Goal: Information Seeking & Learning: Check status

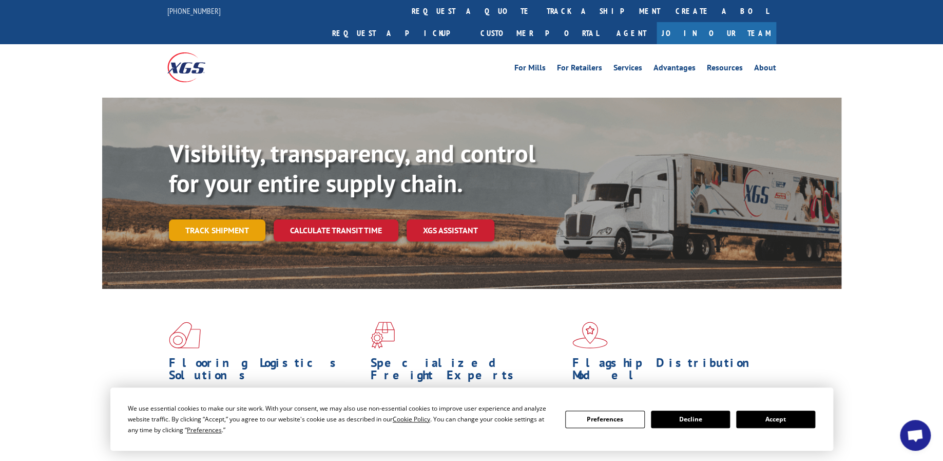
click at [218, 219] on link "Track shipment" at bounding box center [217, 230] width 97 height 22
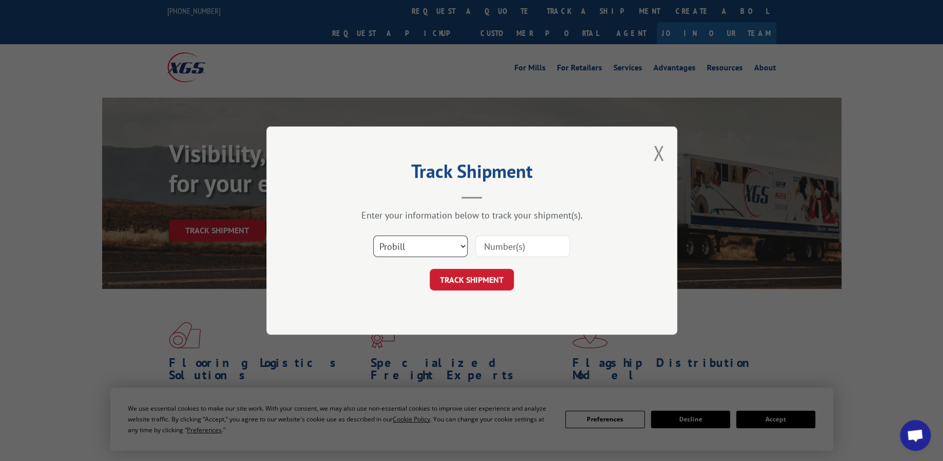
click at [454, 251] on select "Select category... Probill BOL PO" at bounding box center [420, 246] width 94 height 22
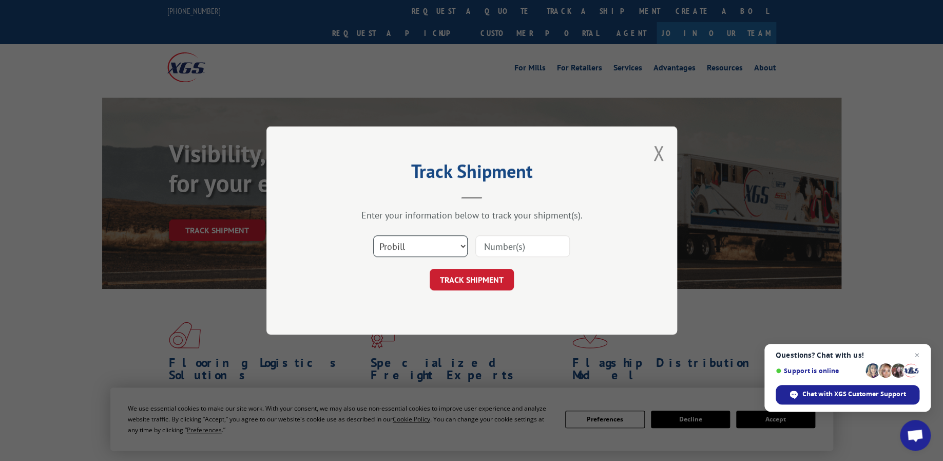
select select "bol"
click at [373, 235] on select "Select category... Probill BOL PO" at bounding box center [420, 246] width 94 height 22
click at [517, 248] on input at bounding box center [522, 246] width 94 height 22
paste input "476363"
type input "476363"
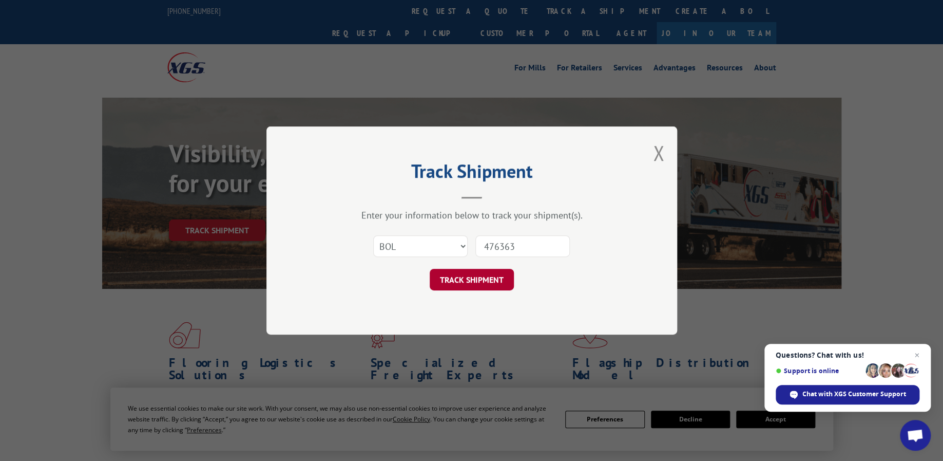
click at [477, 277] on button "TRACK SHIPMENT" at bounding box center [472, 280] width 84 height 22
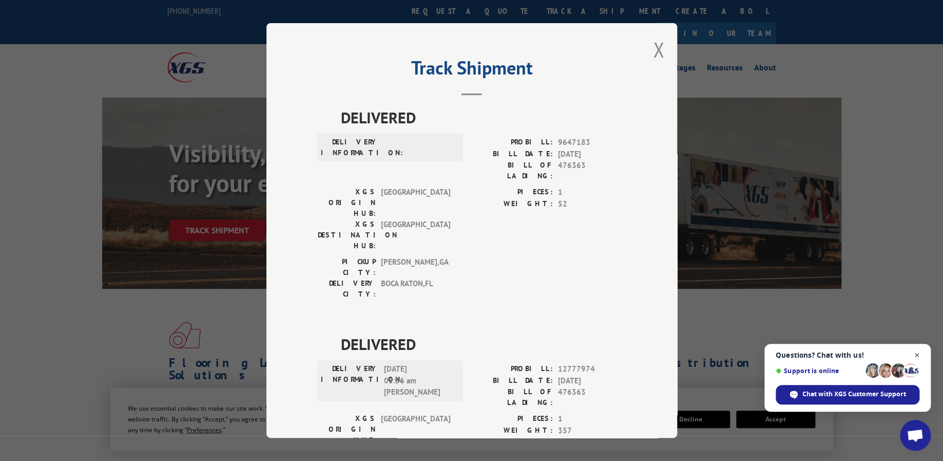
click at [923, 357] on span "Close chat" at bounding box center [917, 355] width 13 height 13
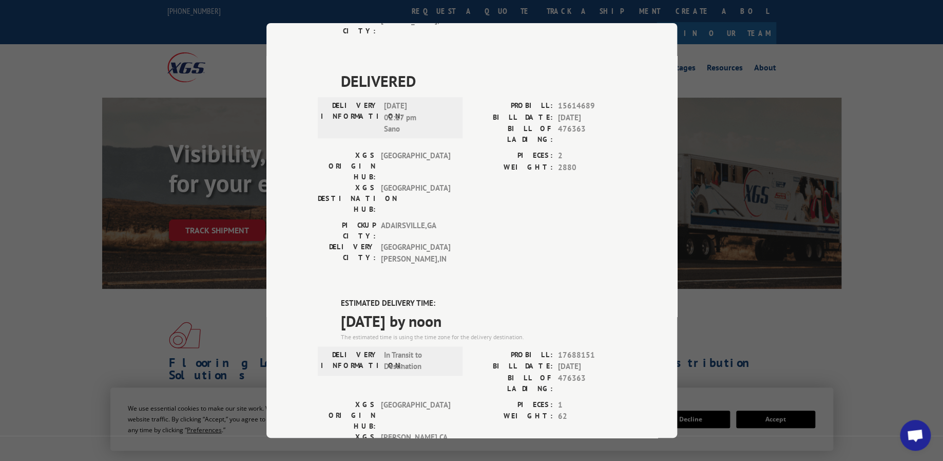
scroll to position [513, 0]
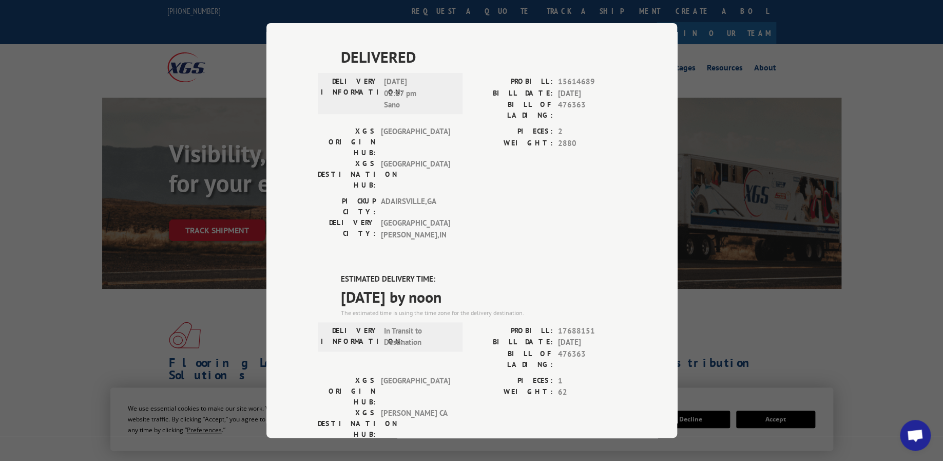
click at [469, 273] on div "ESTIMATED DELIVERY TIME: [DATE] by noon The estimated time is using the time zo…" at bounding box center [472, 457] width 308 height 369
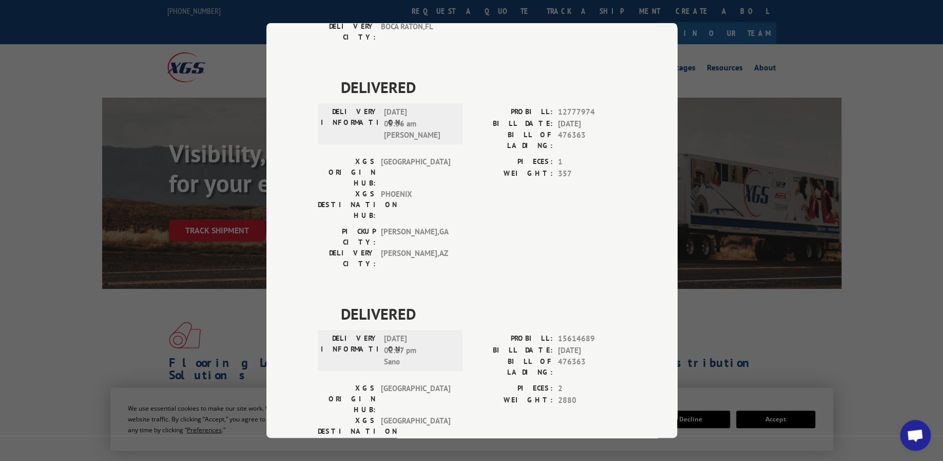
scroll to position [0, 0]
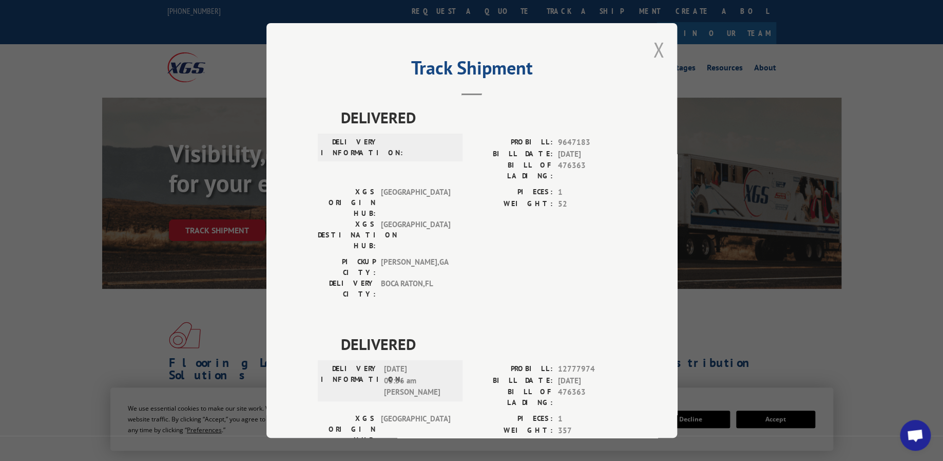
click at [653, 45] on button "Close modal" at bounding box center [658, 49] width 11 height 27
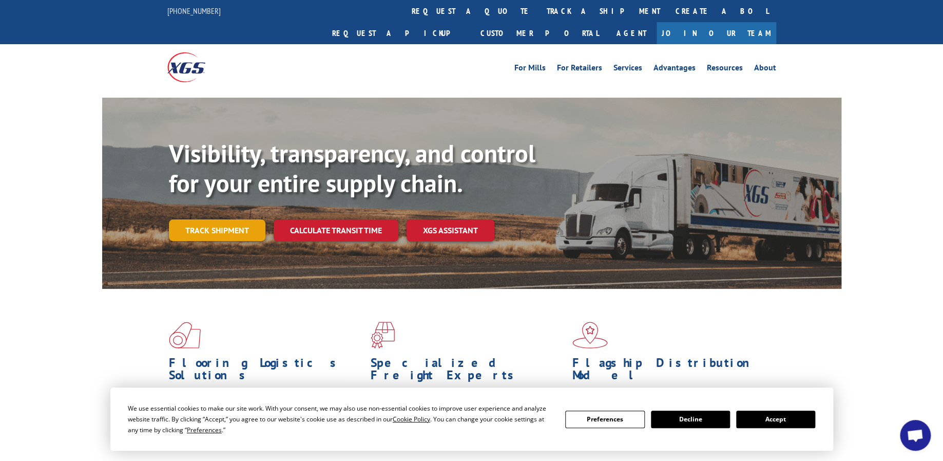
click at [234, 219] on link "Track shipment" at bounding box center [217, 230] width 97 height 22
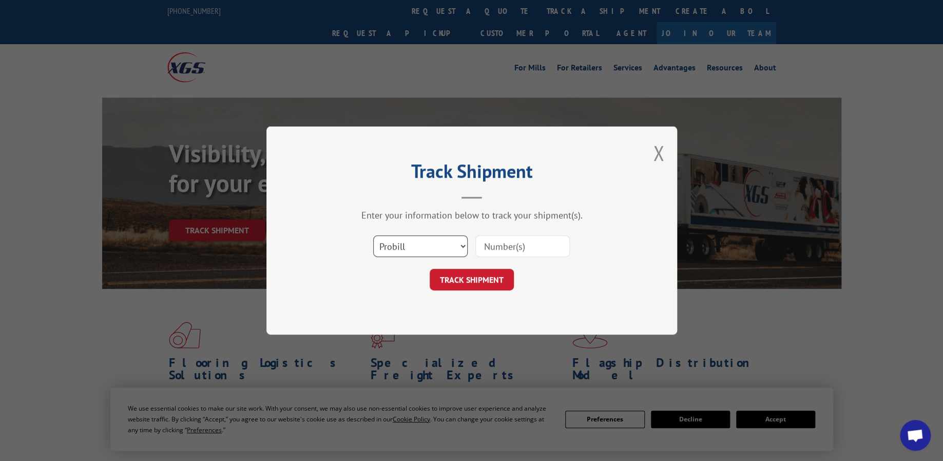
click at [415, 244] on select "Select category... Probill BOL PO" at bounding box center [420, 246] width 94 height 22
select select "bol"
click at [373, 235] on select "Select category... Probill BOL PO" at bounding box center [420, 246] width 94 height 22
click at [491, 241] on input at bounding box center [522, 246] width 94 height 22
paste input "476362"
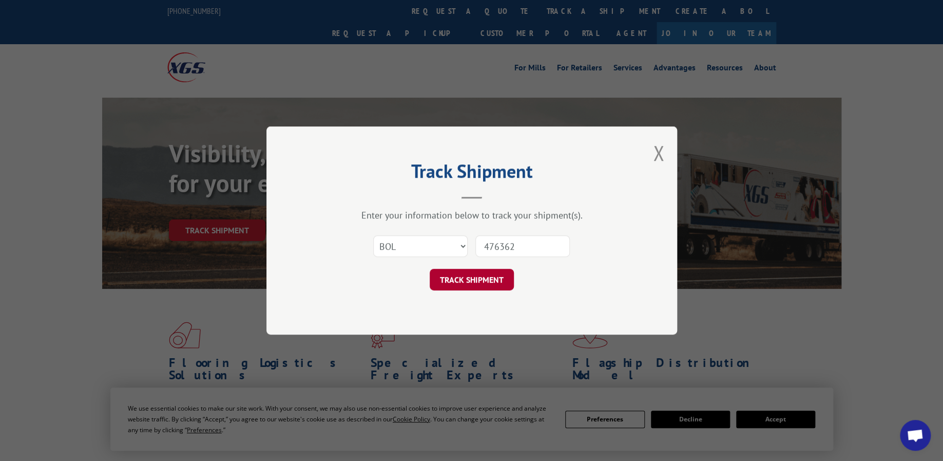
type input "476362"
click at [481, 276] on button "TRACK SHIPMENT" at bounding box center [472, 280] width 84 height 22
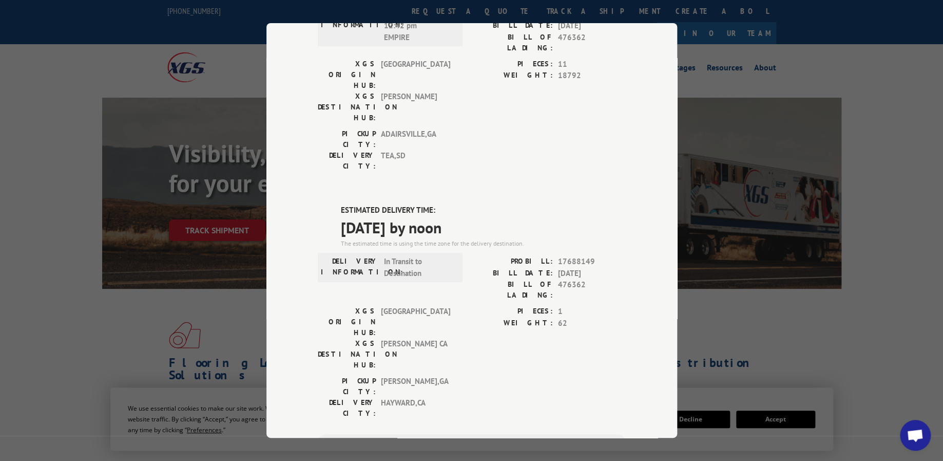
scroll to position [332, 0]
